Goal: Task Accomplishment & Management: Complete application form

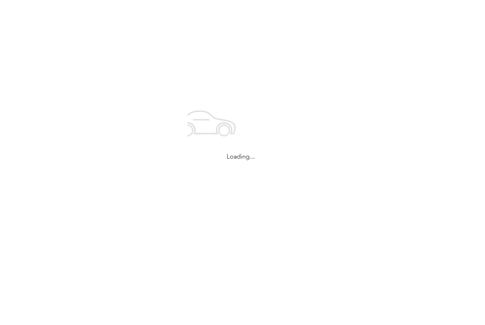
click at [372, 142] on div "Loading..." at bounding box center [240, 130] width 481 height 260
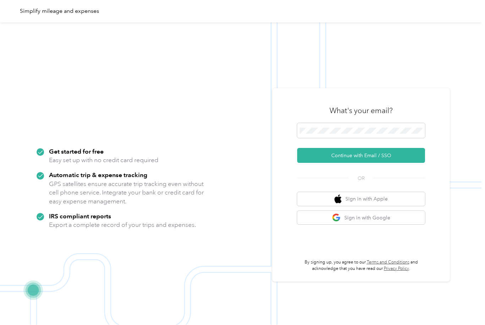
scroll to position [0, 0]
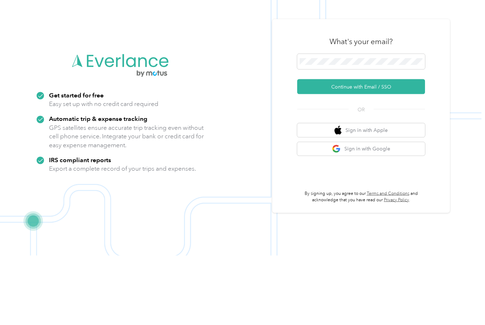
click at [405, 148] on button "Continue with Email / SSO" at bounding box center [361, 155] width 128 height 15
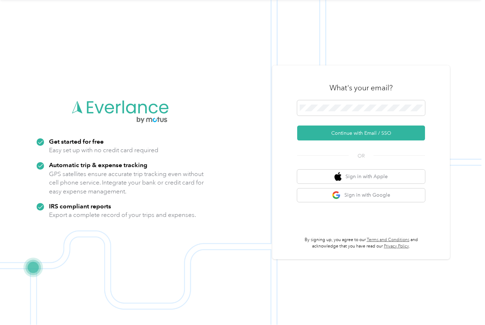
scroll to position [4, 0]
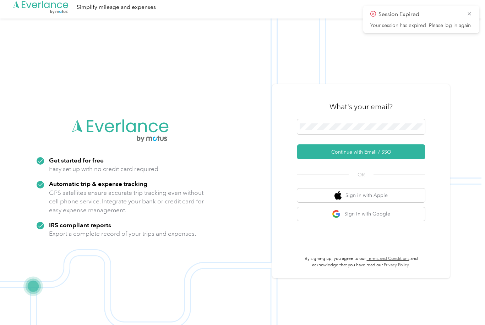
click at [396, 159] on button "Continue with Email / SSO" at bounding box center [361, 151] width 128 height 15
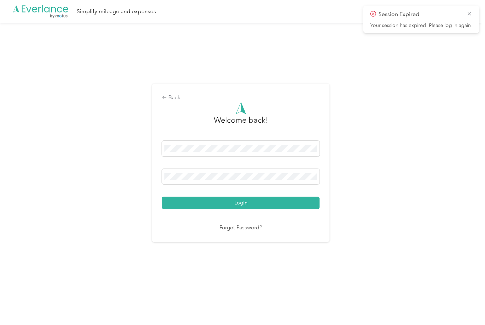
click at [242, 208] on button "Login" at bounding box center [241, 202] width 158 height 12
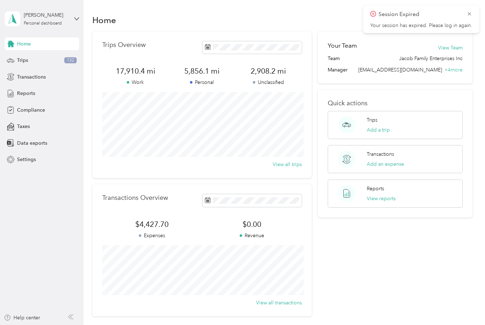
click at [469, 13] on icon at bounding box center [470, 14] width 6 height 6
click at [38, 109] on span "Compliance" at bounding box center [31, 109] width 28 height 7
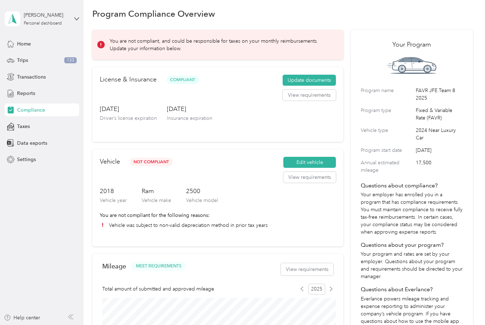
scroll to position [9, 0]
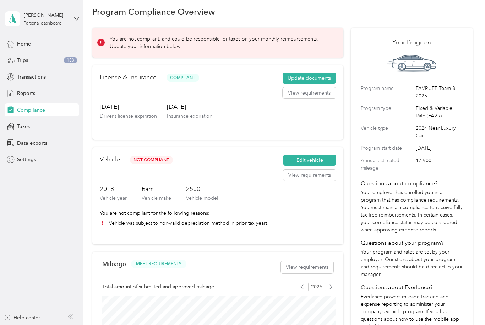
click at [316, 174] on button "View requirements" at bounding box center [309, 174] width 53 height 11
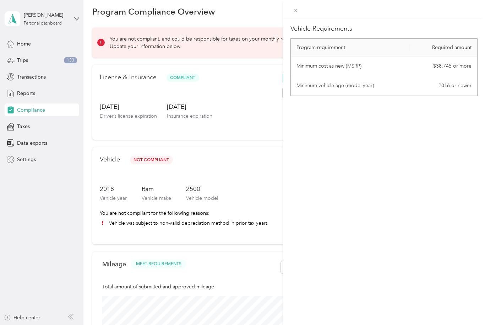
click at [260, 174] on div "Vehicle Requirements Program requirement Required amount Minimum cost as new (M…" at bounding box center [242, 162] width 485 height 325
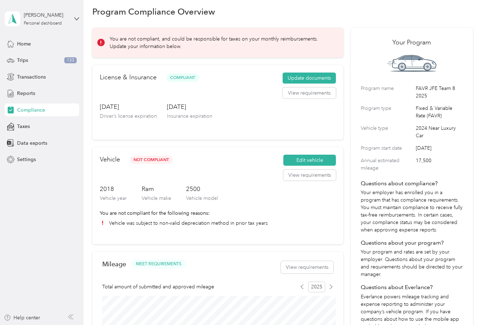
click at [241, 184] on div "2018 Vehicle year Ram Vehicle make 2500 Vehicle model" at bounding box center [218, 196] width 236 height 25
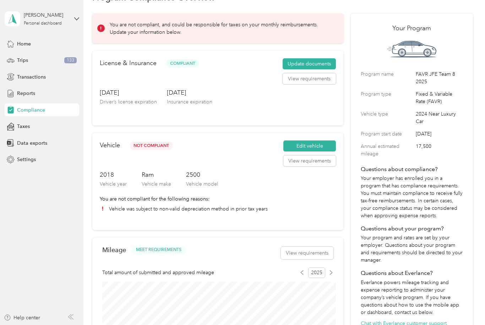
click at [316, 140] on button "Edit vehicle" at bounding box center [309, 145] width 53 height 11
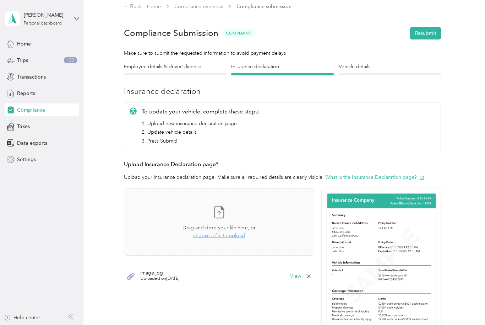
scroll to position [7, 0]
click at [301, 273] on button "View" at bounding box center [295, 275] width 11 height 5
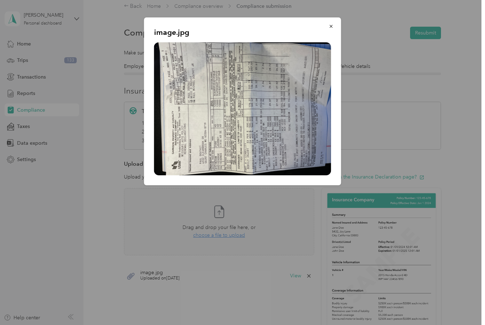
click at [328, 26] on button "button" at bounding box center [331, 26] width 15 height 12
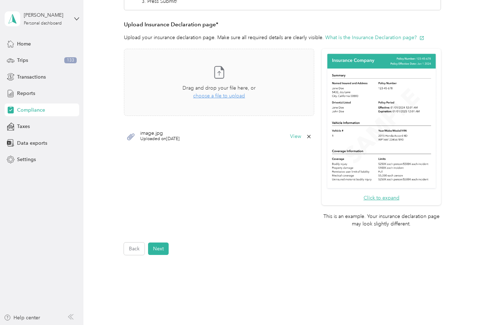
click at [167, 242] on button "Next" at bounding box center [158, 248] width 21 height 12
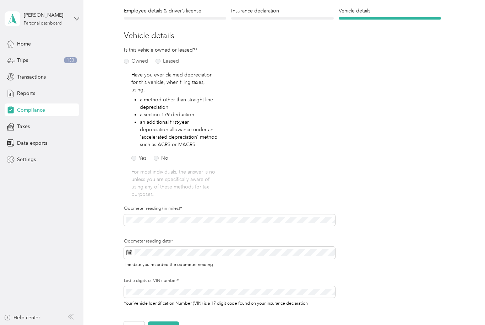
scroll to position [60, 0]
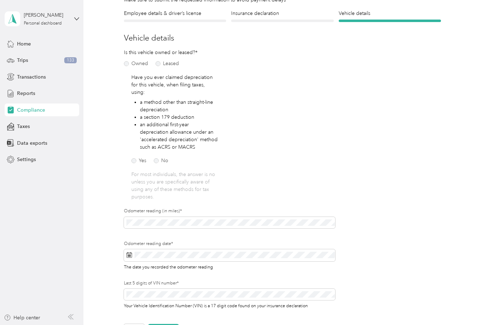
click at [156, 158] on label "No" at bounding box center [161, 160] width 15 height 5
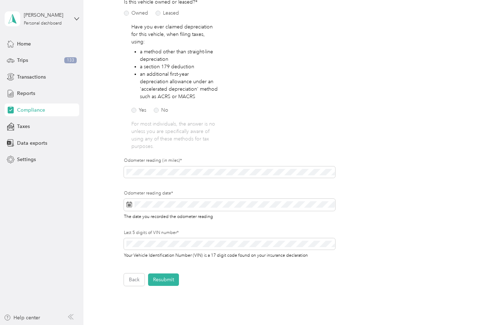
scroll to position [111, 0]
click at [168, 272] on button "Resubmit" at bounding box center [163, 278] width 31 height 12
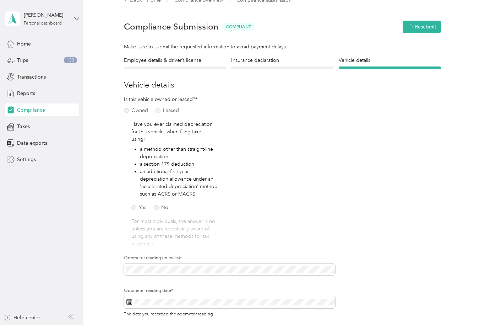
scroll to position [0, 0]
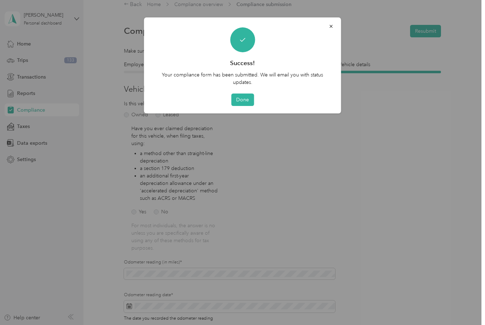
click at [242, 101] on button "Done" at bounding box center [242, 99] width 23 height 12
